Goal: Information Seeking & Learning: Learn about a topic

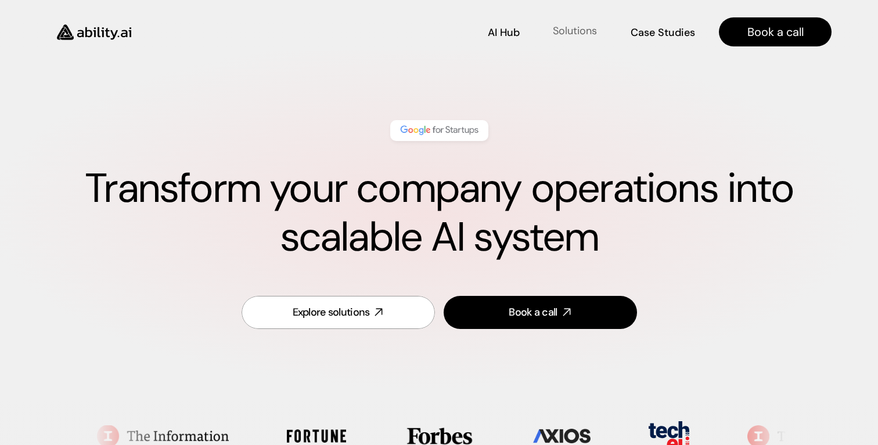
click at [576, 37] on p "Solutions" at bounding box center [575, 31] width 44 height 15
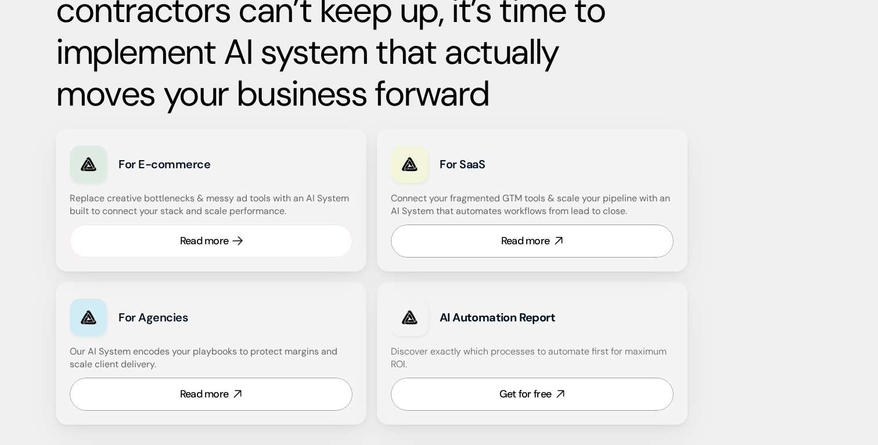
scroll to position [624, 0]
click at [246, 246] on link "Read more" at bounding box center [211, 240] width 283 height 33
click at [489, 242] on link "Read more" at bounding box center [532, 240] width 283 height 33
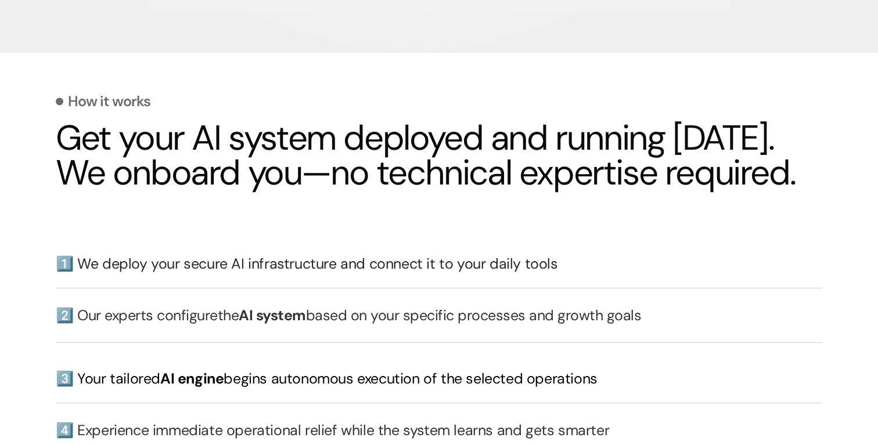
scroll to position [3111, 0]
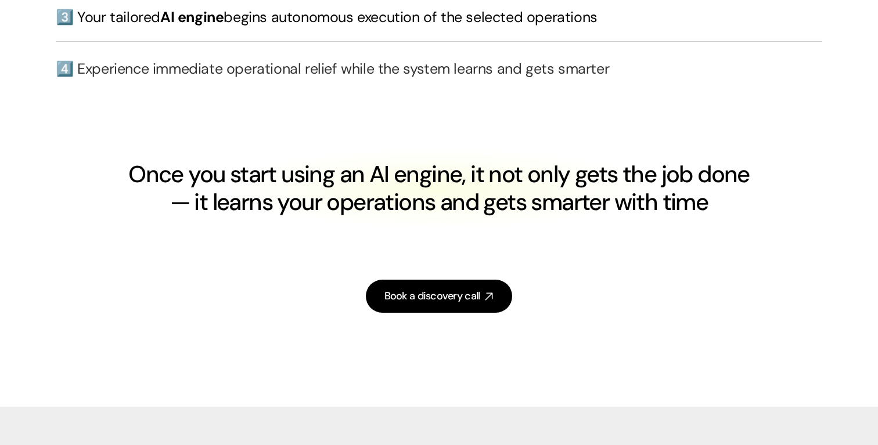
scroll to position [2848, 0]
